Goal: Transaction & Acquisition: Subscribe to service/newsletter

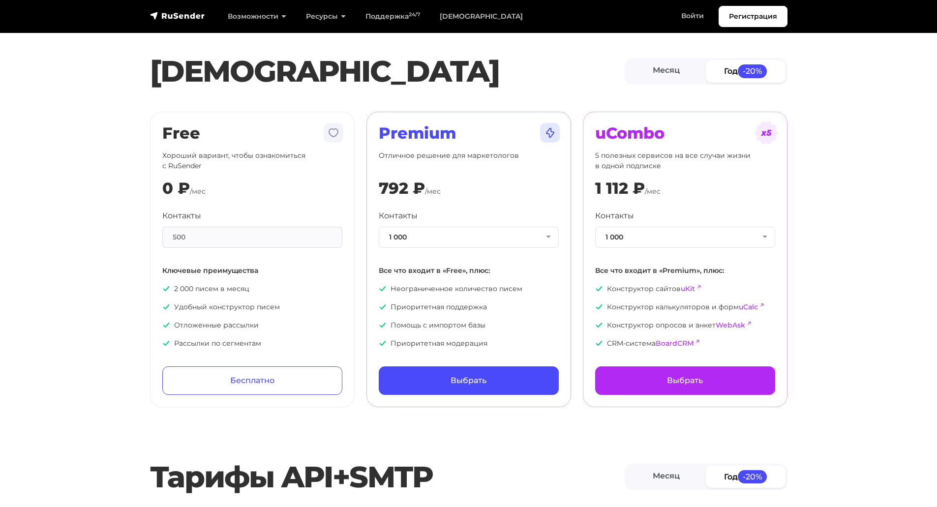
click at [310, 60] on h1 "[DEMOGRAPHIC_DATA]" at bounding box center [387, 71] width 475 height 35
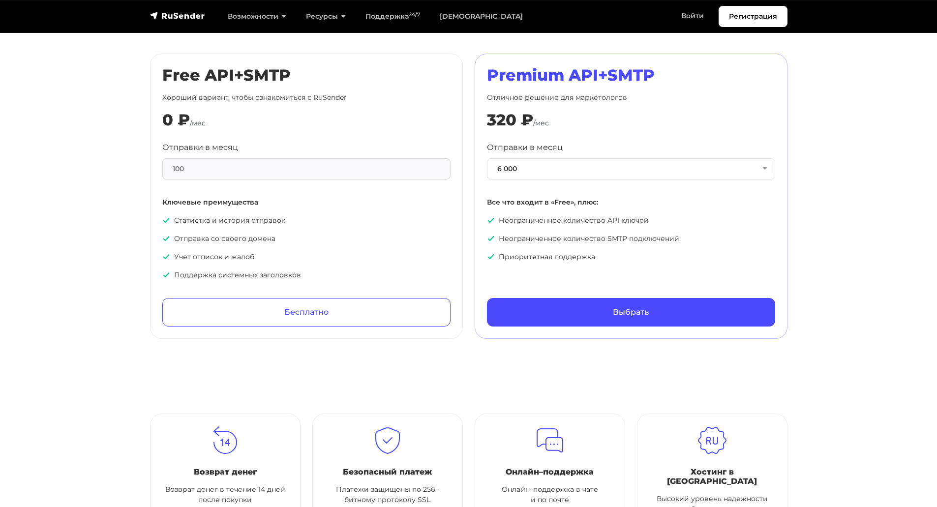
scroll to position [21, 0]
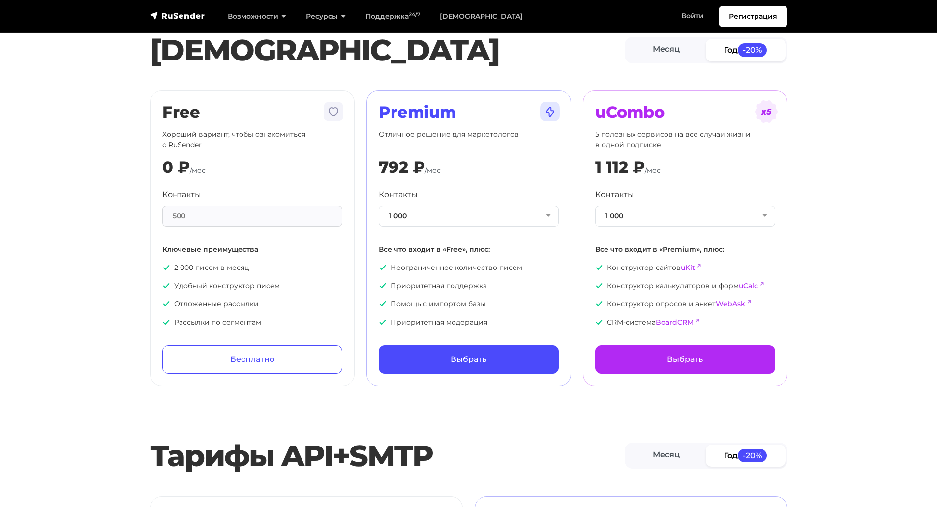
click at [881, 180] on section "Тарифы Месяц Год -20% Free Хороший вариант, чтобы ознакомиться с RuSender 0 ₽ /…" at bounding box center [468, 189] width 937 height 396
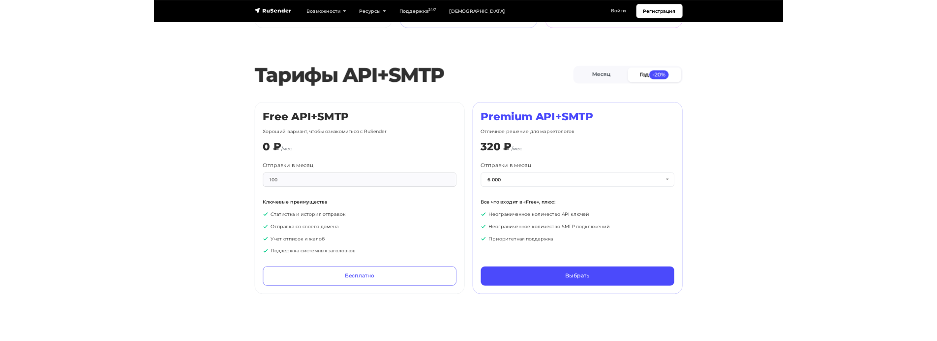
scroll to position [0, 0]
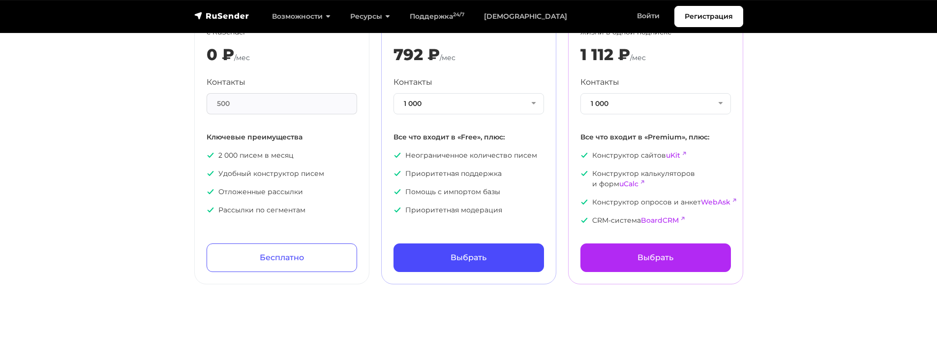
scroll to position [295, 0]
